Goal: Information Seeking & Learning: Check status

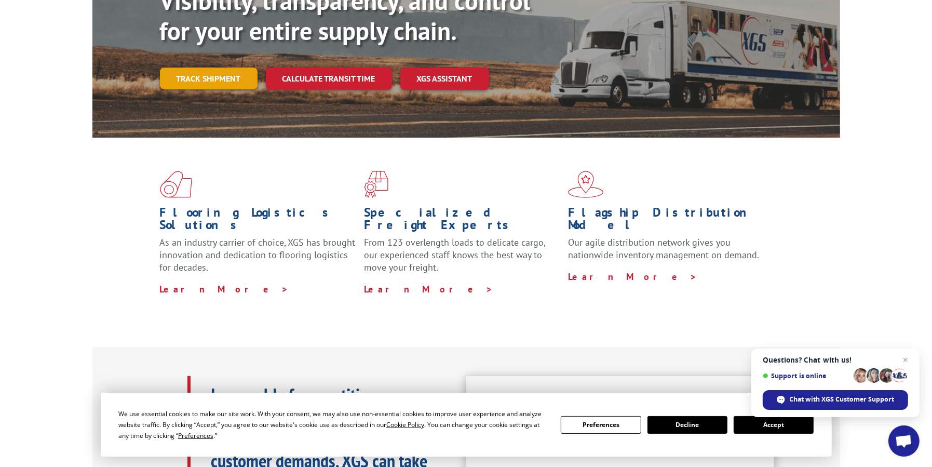
scroll to position [142, 0]
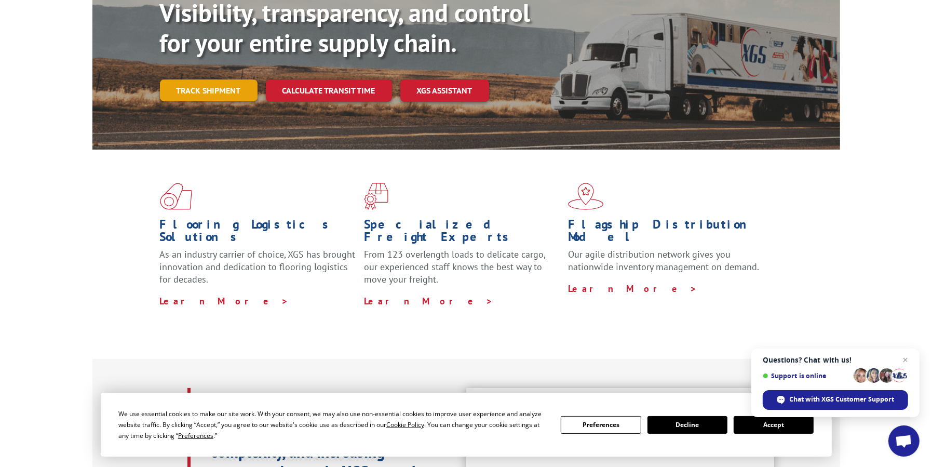
click at [197, 79] on link "Track shipment" at bounding box center [209, 90] width 98 height 22
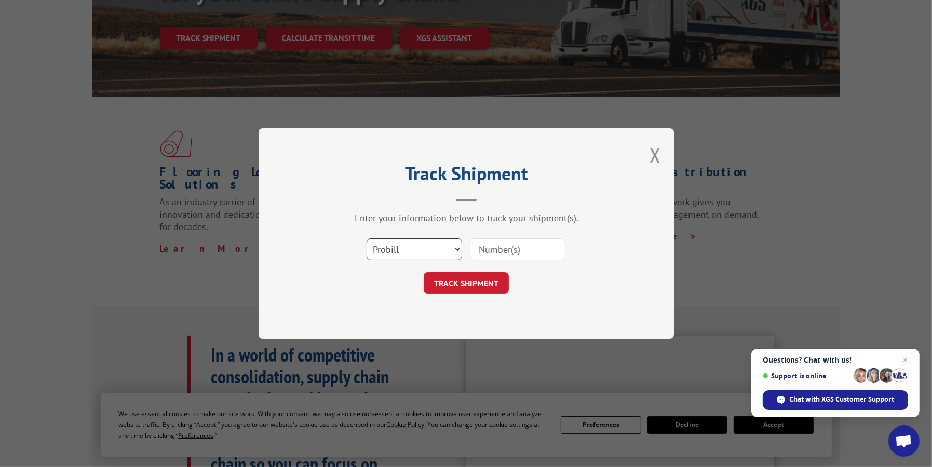
scroll to position [298, 0]
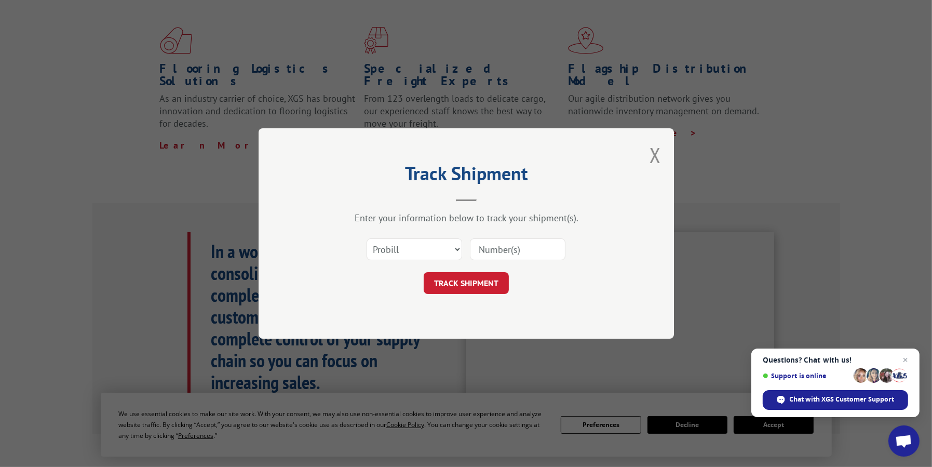
click at [496, 251] on input at bounding box center [518, 249] width 96 height 22
paste input "17496780"
type input "17496780"
click at [456, 289] on button "TRACK SHIPMENT" at bounding box center [466, 283] width 85 height 22
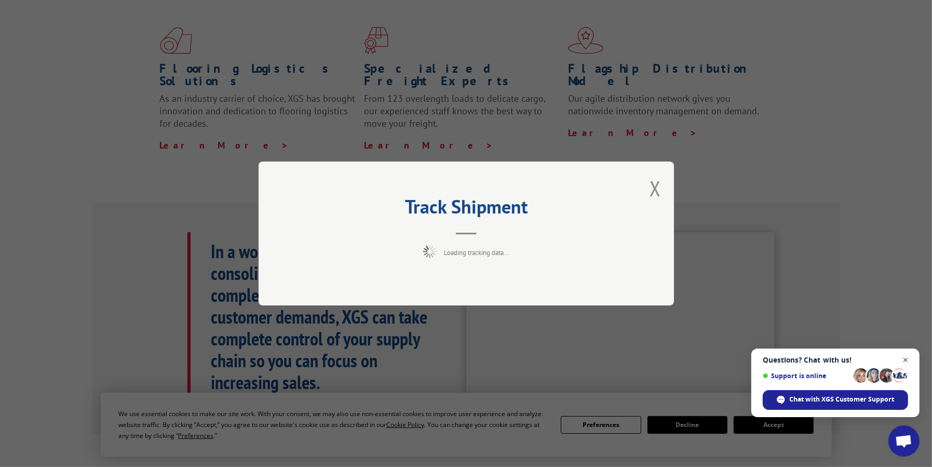
click at [908, 359] on span "Close chat" at bounding box center [906, 360] width 13 height 13
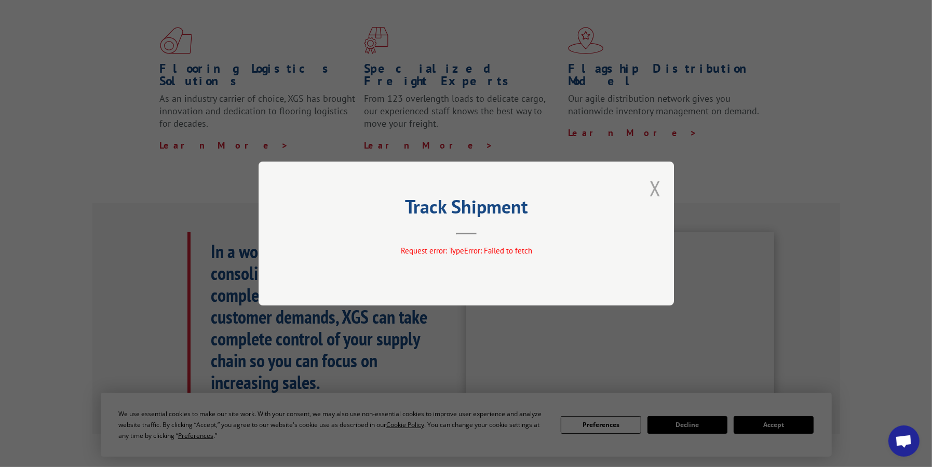
click at [652, 183] on button "Close modal" at bounding box center [655, 189] width 11 height 28
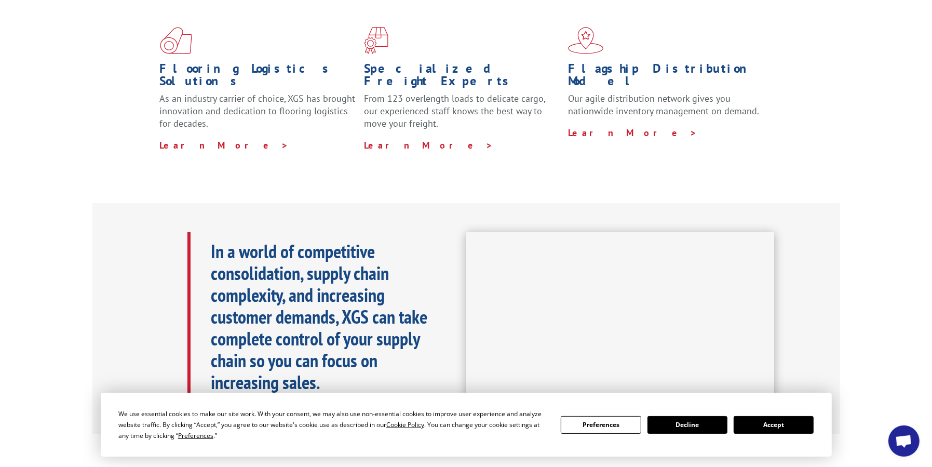
scroll to position [0, 0]
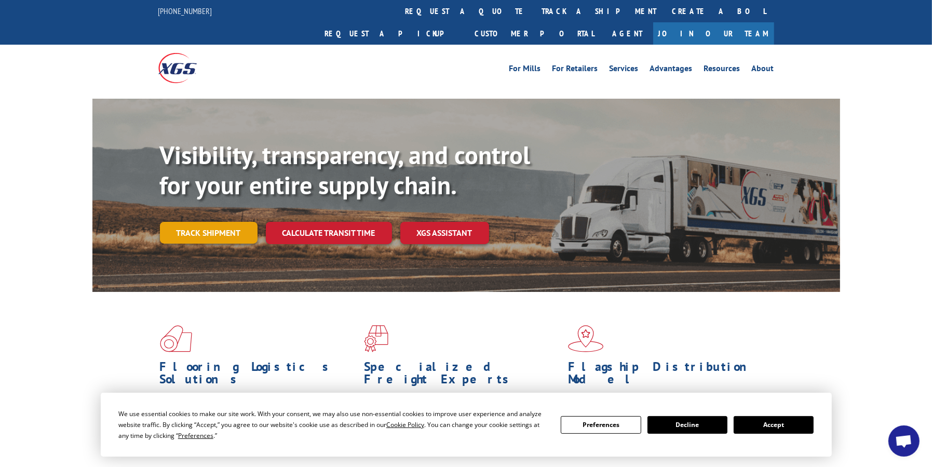
click at [209, 222] on link "Track shipment" at bounding box center [209, 233] width 98 height 22
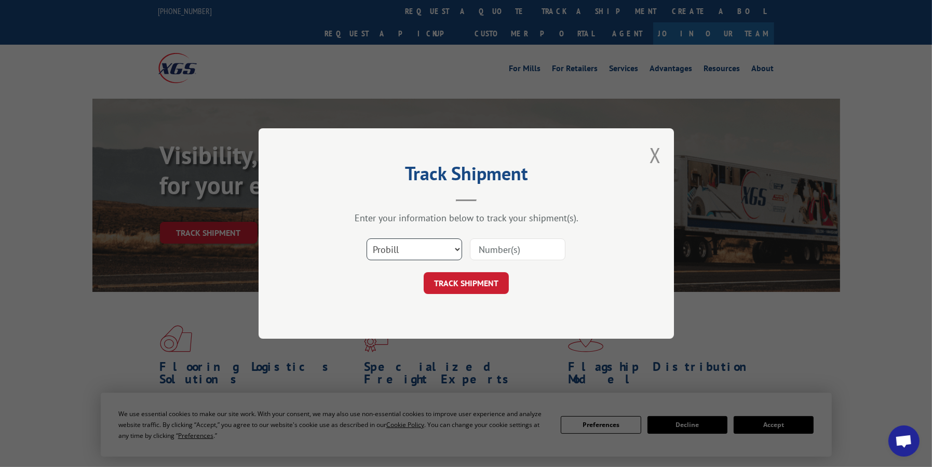
click at [384, 242] on select "Select category... Probill BOL PO" at bounding box center [415, 249] width 96 height 22
select select "po"
click at [367, 238] on select "Select category... Probill BOL PO" at bounding box center [415, 249] width 96 height 22
paste input "17496780"
type input "17496780"
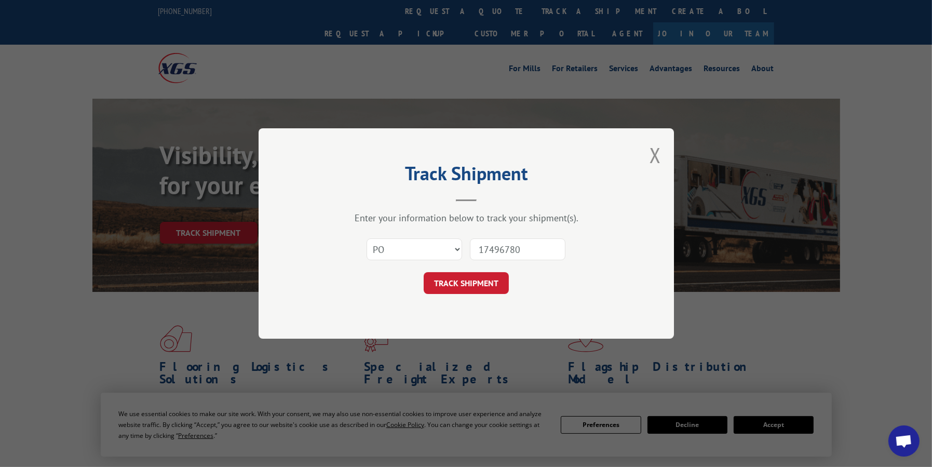
click at [470, 287] on button "TRACK SHIPMENT" at bounding box center [466, 283] width 85 height 22
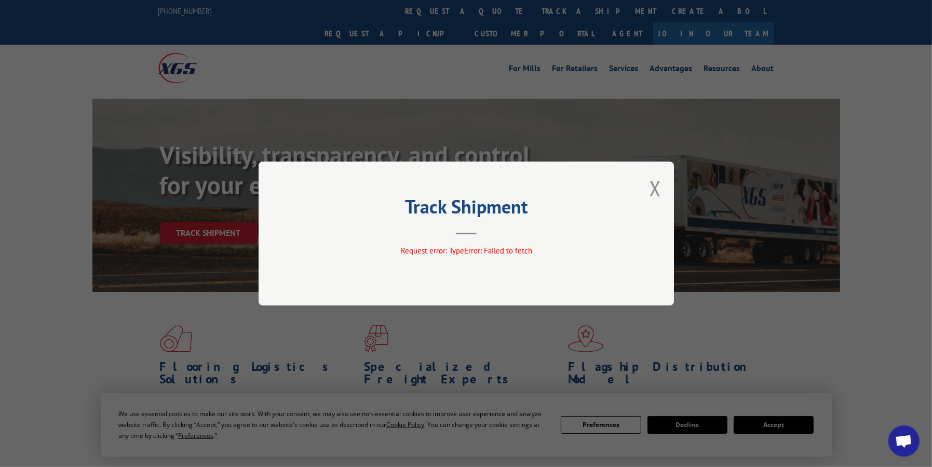
click at [652, 190] on button "Close modal" at bounding box center [655, 189] width 11 height 28
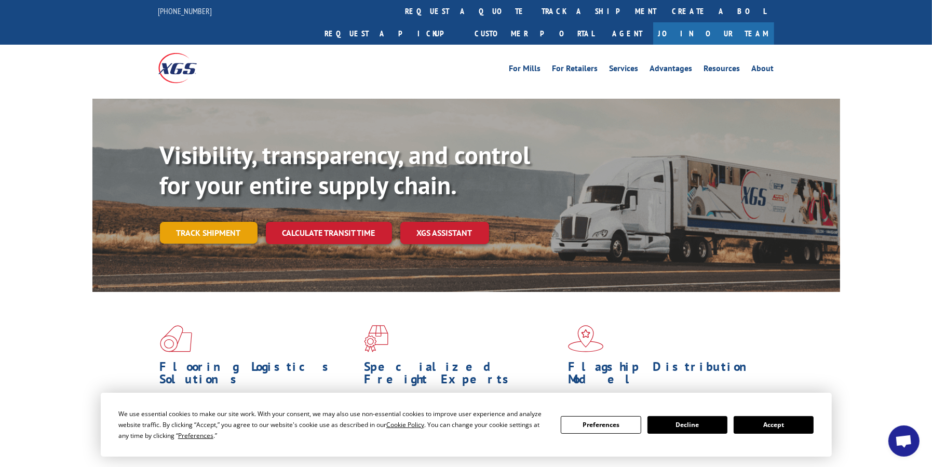
click at [232, 222] on link "Track shipment" at bounding box center [209, 233] width 98 height 22
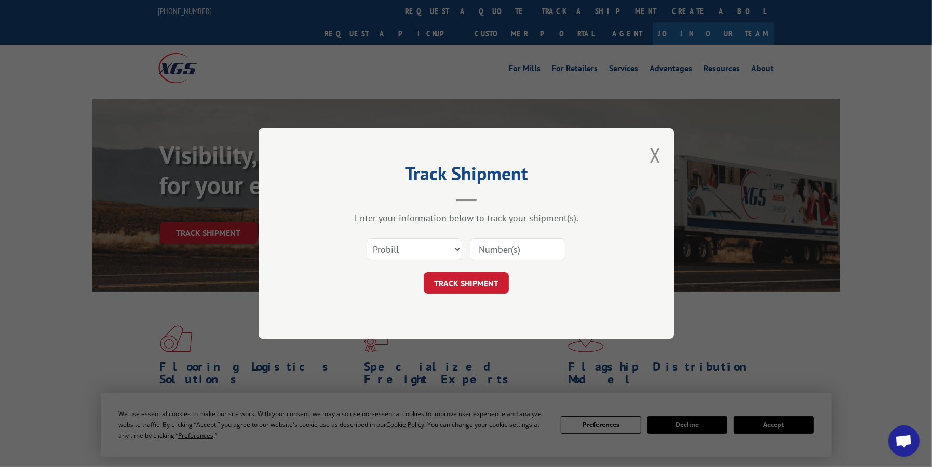
click at [416, 236] on div "Select category... Probill BOL PO" at bounding box center [467, 249] width 312 height 34
click at [415, 246] on select "Select category... Probill BOL PO" at bounding box center [415, 249] width 96 height 22
select select "bol"
click at [367, 238] on select "Select category... Probill BOL PO" at bounding box center [415, 249] width 96 height 22
click at [492, 253] on input at bounding box center [518, 249] width 96 height 22
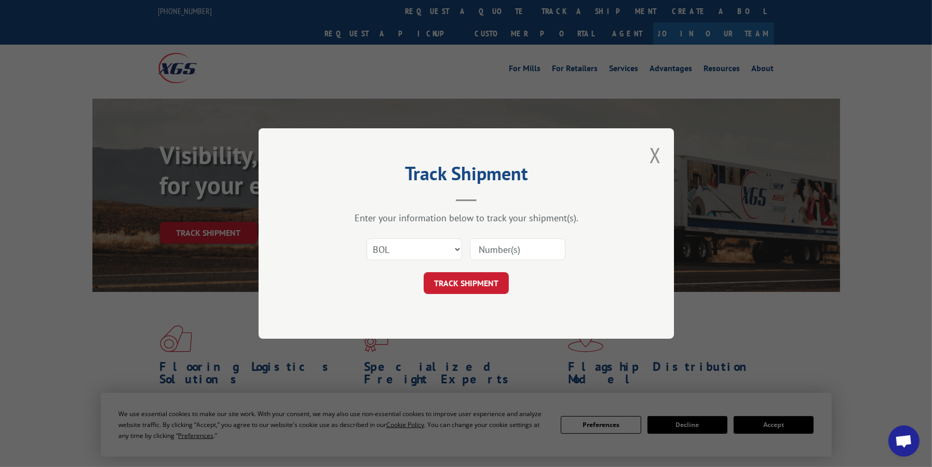
paste input "17496780"
type input "17496780"
click at [461, 279] on button "TRACK SHIPMENT" at bounding box center [466, 283] width 85 height 22
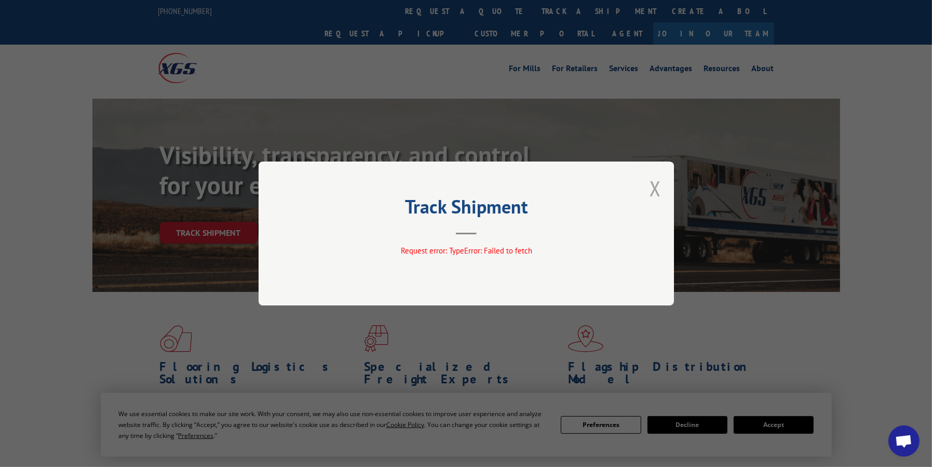
click at [658, 180] on button "Close modal" at bounding box center [655, 189] width 11 height 28
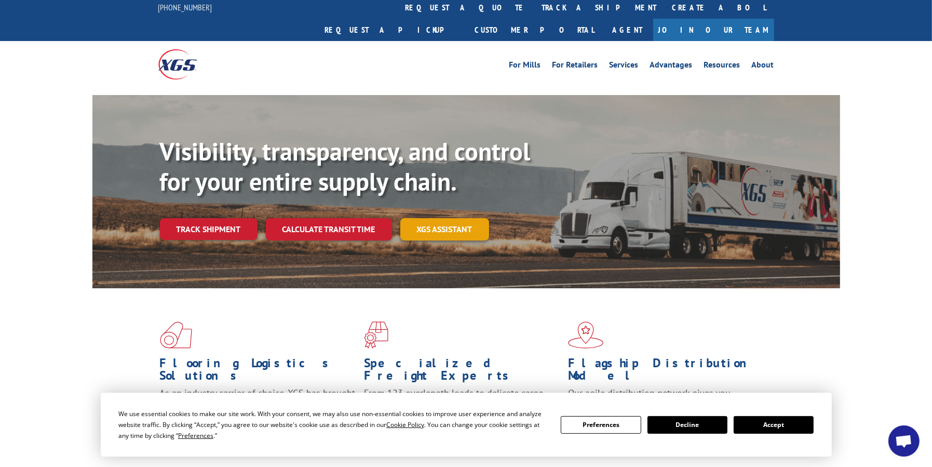
scroll to position [103, 0]
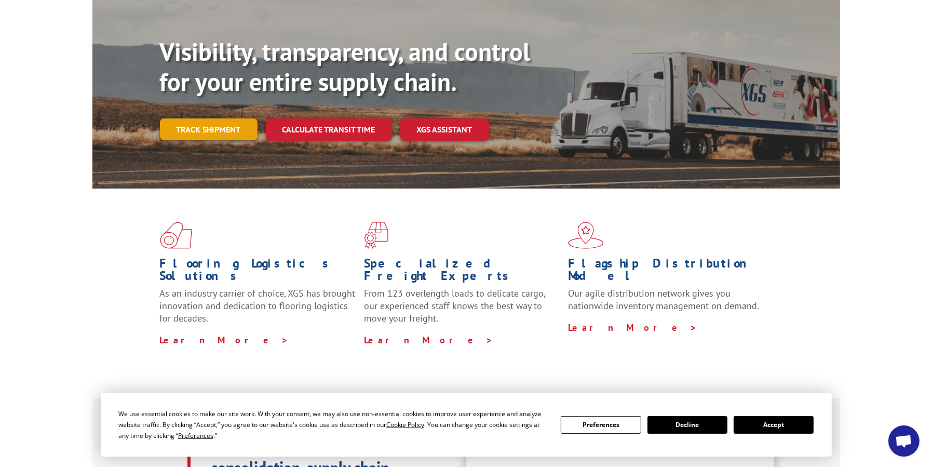
click at [210, 118] on link "Track shipment" at bounding box center [209, 129] width 98 height 22
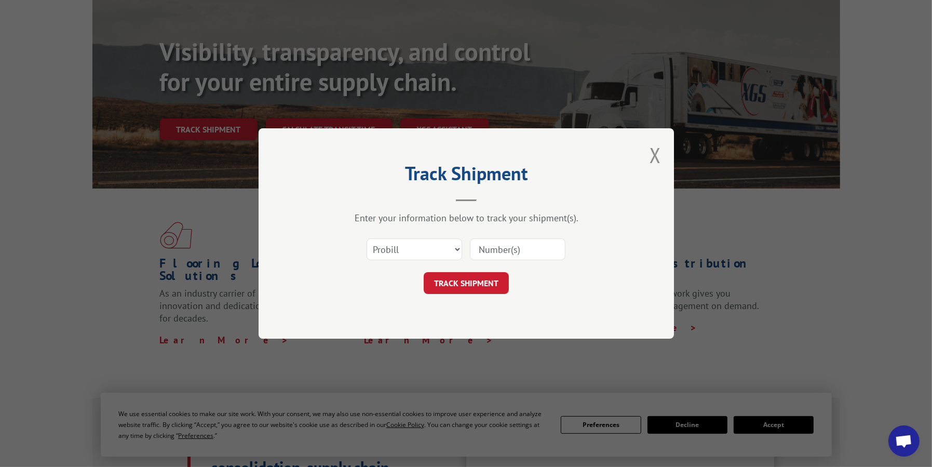
paste input "17496780"
type input "17496780"
click at [480, 284] on button "TRACK SHIPMENT" at bounding box center [466, 283] width 85 height 22
